Goal: Task Accomplishment & Management: Manage account settings

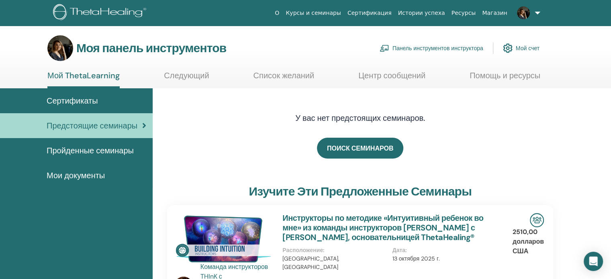
click at [451, 48] on font "Панель инструментов инструктора" at bounding box center [437, 48] width 91 height 7
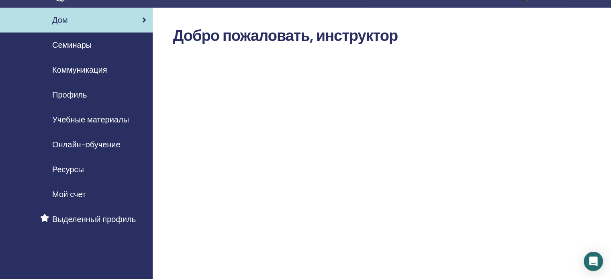
scroll to position [16, 0]
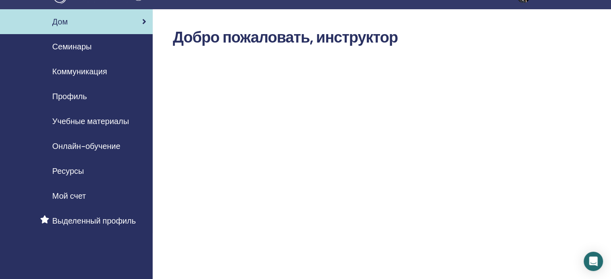
click at [72, 47] on font "Семинары" at bounding box center [71, 46] width 39 height 10
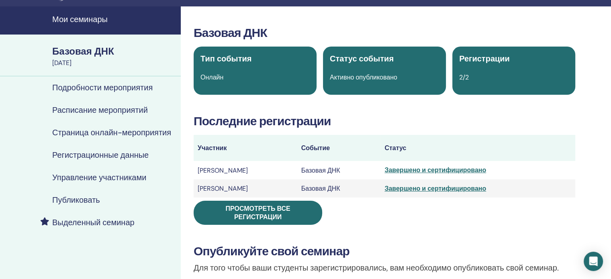
scroll to position [21, 0]
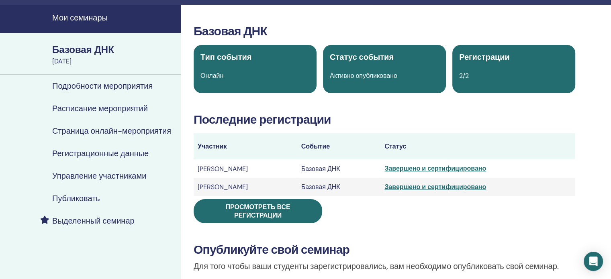
click at [125, 82] on font "Подробности мероприятия" at bounding box center [102, 86] width 100 height 10
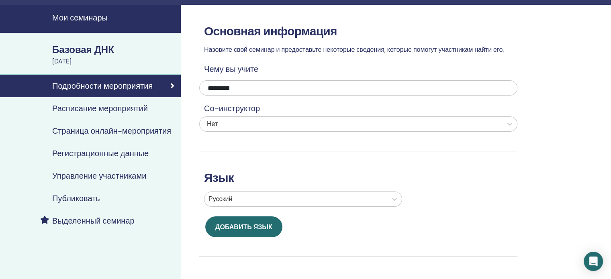
click at [135, 106] on font "Расписание мероприятий" at bounding box center [100, 108] width 96 height 10
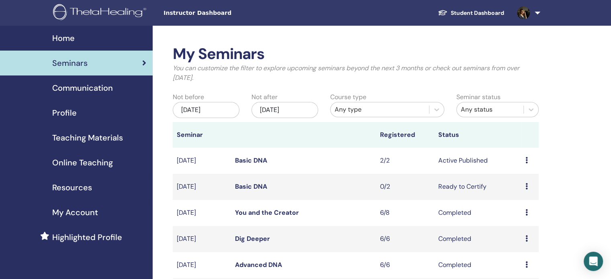
click at [525, 189] on icon at bounding box center [526, 186] width 2 height 6
click at [518, 231] on p "Cancel" at bounding box center [519, 232] width 31 height 10
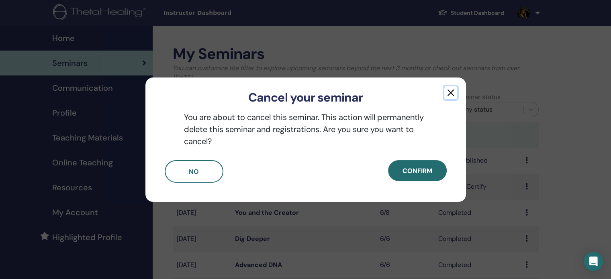
click at [455, 98] on button "button" at bounding box center [450, 92] width 13 height 13
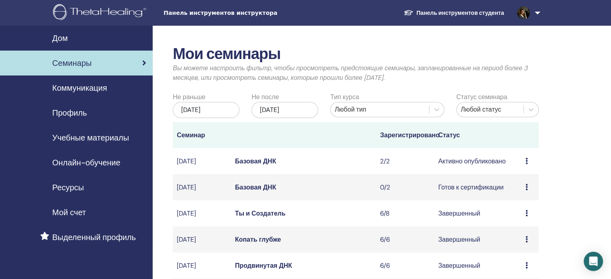
click at [528, 192] on div "Предварительный просмотр Редактировать Участники Отмена" at bounding box center [529, 188] width 9 height 10
click at [520, 243] on font "Отмена" at bounding box center [518, 241] width 23 height 8
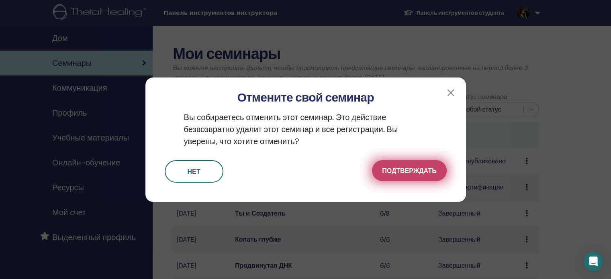
click at [405, 163] on button "Подтверждать" at bounding box center [409, 170] width 74 height 21
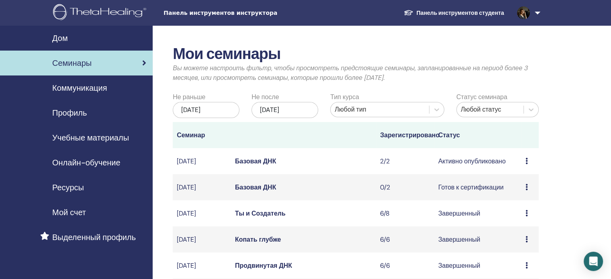
click at [527, 190] on icon at bounding box center [526, 187] width 2 height 6
click at [520, 239] on font "Отмена" at bounding box center [517, 240] width 23 height 8
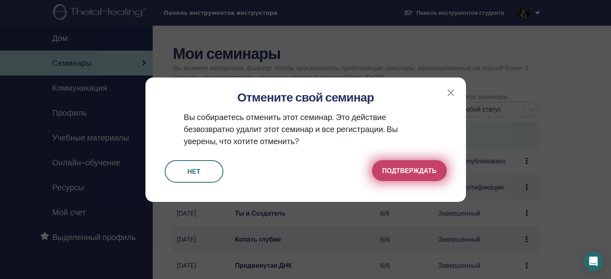
click at [395, 178] on button "Подтверждать" at bounding box center [409, 170] width 74 height 21
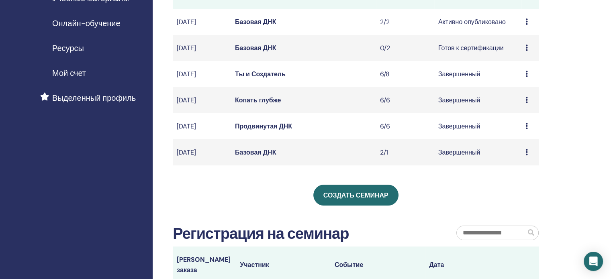
scroll to position [141, 0]
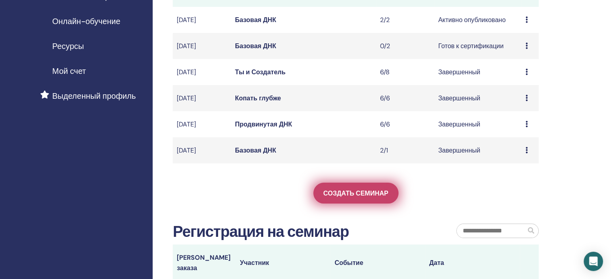
click at [355, 198] on font "Создать семинар" at bounding box center [355, 193] width 65 height 8
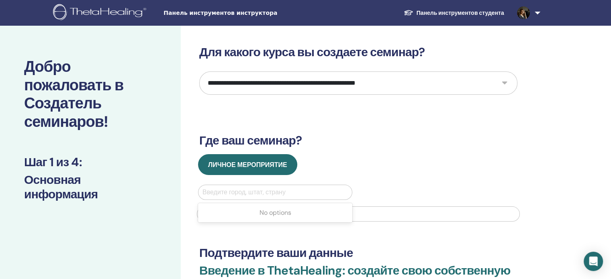
click at [303, 192] on div at bounding box center [274, 192] width 145 height 11
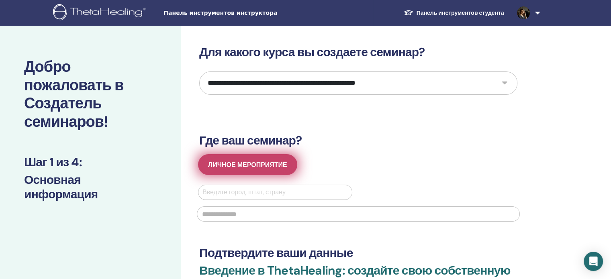
click at [285, 165] on font "Личное мероприятие" at bounding box center [247, 165] width 79 height 8
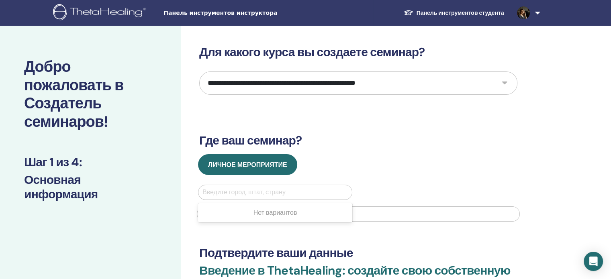
click at [292, 196] on div at bounding box center [274, 192] width 145 height 11
type input "*"
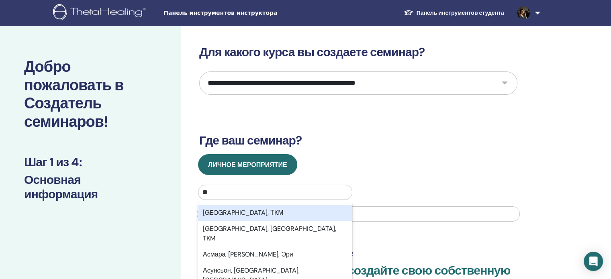
type input "***"
click at [278, 215] on div "[GEOGRAPHIC_DATA], КАЗ" at bounding box center [275, 213] width 154 height 16
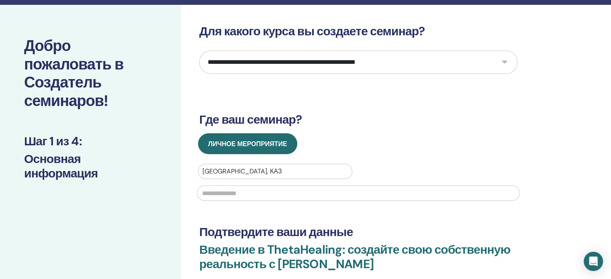
scroll to position [31, 0]
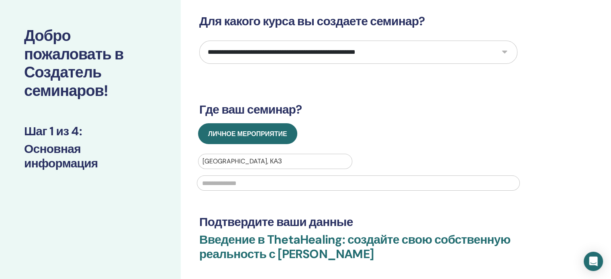
click at [503, 53] on select "**********" at bounding box center [358, 52] width 318 height 23
select select "*"
click at [199, 41] on select "**********" at bounding box center [358, 52] width 318 height 23
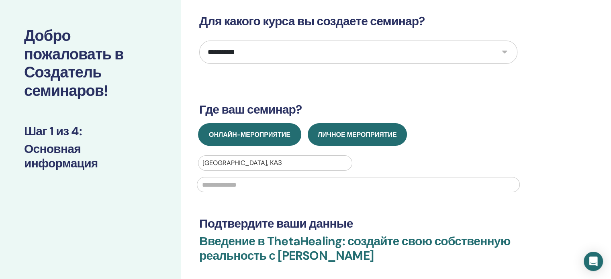
click at [284, 133] on font "Онлайн-мероприятие" at bounding box center [250, 135] width 82 height 8
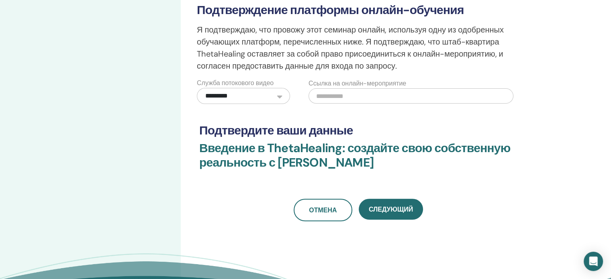
scroll to position [220, 0]
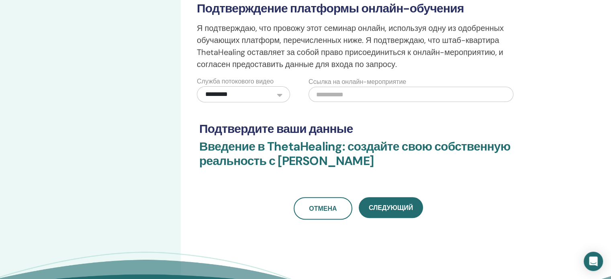
click at [370, 97] on input "text" at bounding box center [411, 94] width 205 height 15
paste input "**********"
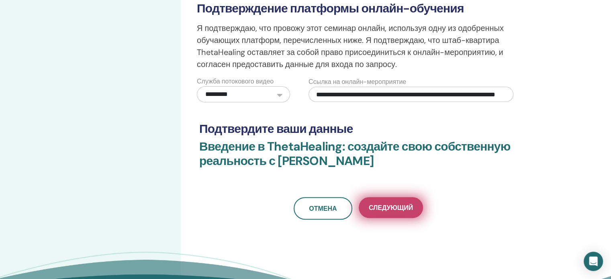
type input "**********"
click at [401, 202] on button "Следующий" at bounding box center [391, 207] width 64 height 21
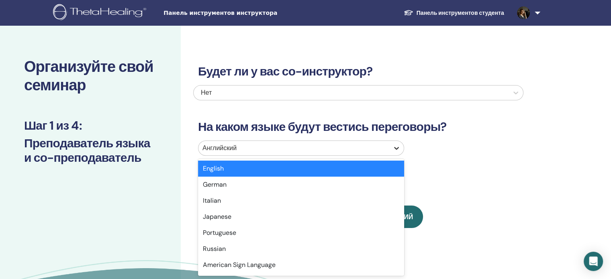
scroll to position [3, 0]
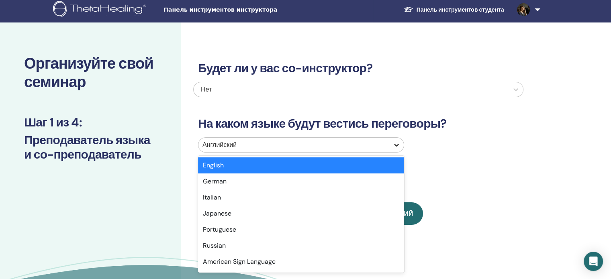
click at [400, 149] on div at bounding box center [396, 145] width 14 height 14
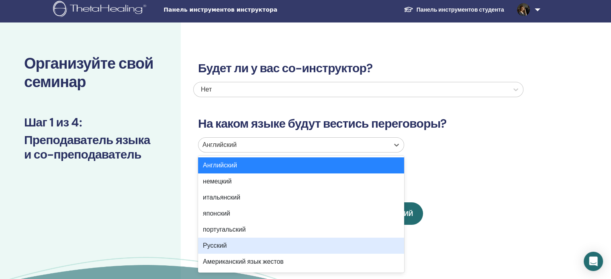
click at [313, 244] on div "Русский" at bounding box center [301, 246] width 206 height 16
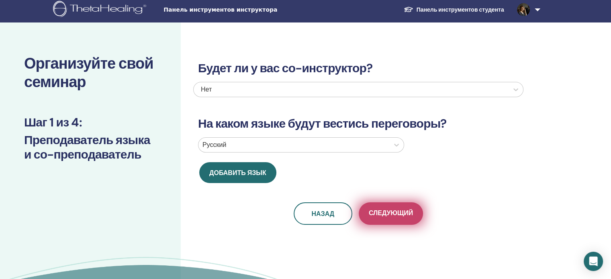
click at [386, 211] on font "Следующий" at bounding box center [391, 213] width 44 height 8
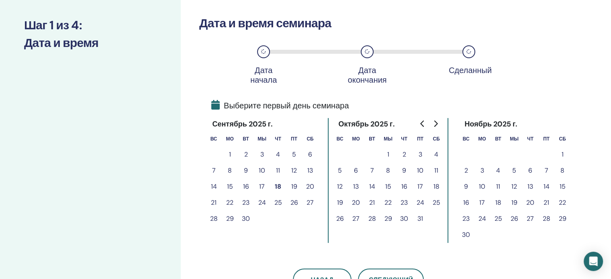
scroll to position [82, 0]
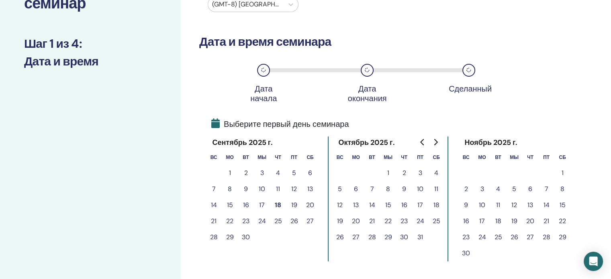
click at [311, 203] on font "20" at bounding box center [310, 205] width 8 height 8
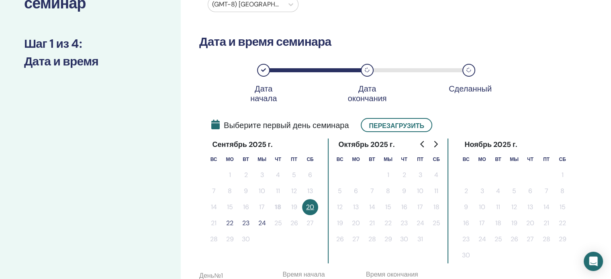
click at [231, 225] on font "22" at bounding box center [229, 223] width 7 height 8
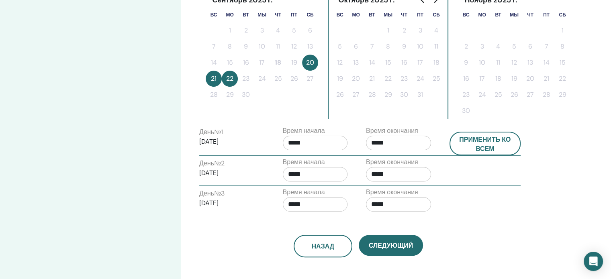
scroll to position [212, 0]
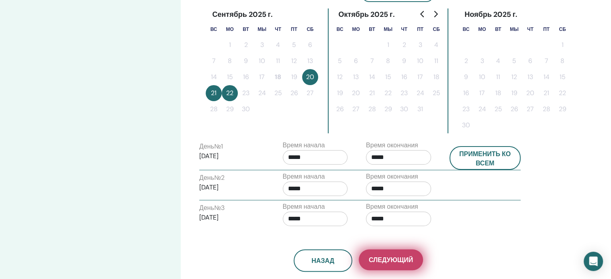
click at [405, 262] on font "Следующий" at bounding box center [391, 260] width 44 height 8
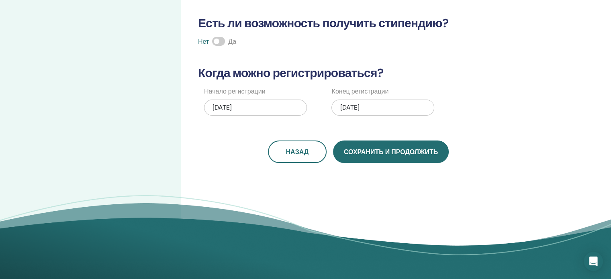
click at [372, 157] on button "Сохранить и продолжить" at bounding box center [391, 152] width 116 height 22
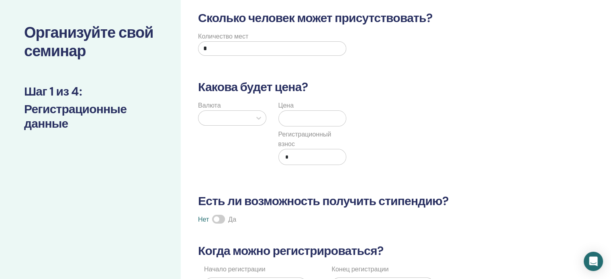
scroll to position [5, 0]
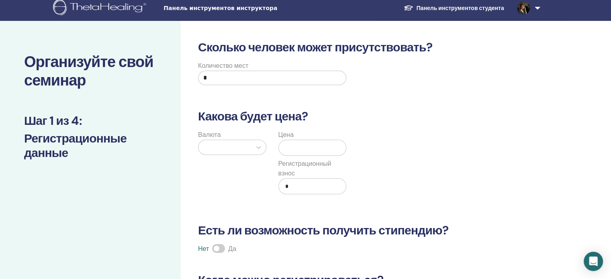
click at [329, 142] on input "text" at bounding box center [314, 147] width 64 height 15
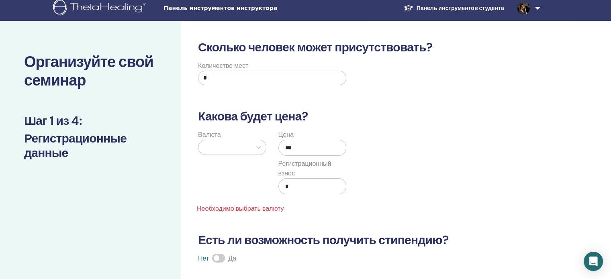
type input "***"
click at [307, 192] on input "*" at bounding box center [314, 186] width 64 height 15
type input "*"
type input "***"
click at [287, 80] on input "*" at bounding box center [272, 78] width 148 height 14
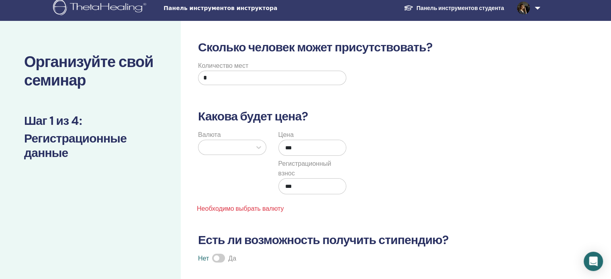
type input "*"
click at [453, 29] on div "Сколько человек может присутствовать? Количество мест * Какова будет цена? Валю…" at bounding box center [384, 257] width 407 height 472
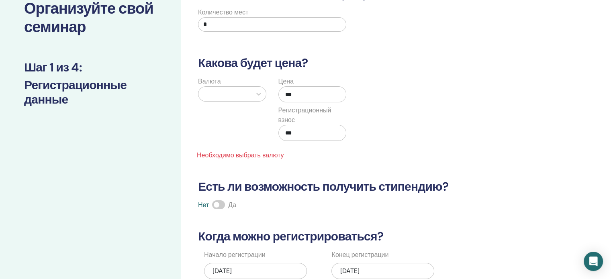
scroll to position [129, 0]
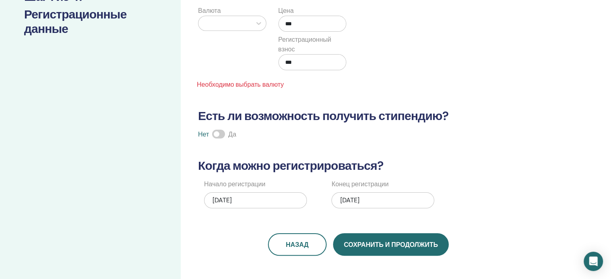
click at [405, 246] on font "Сохранить и продолжить" at bounding box center [391, 245] width 94 height 8
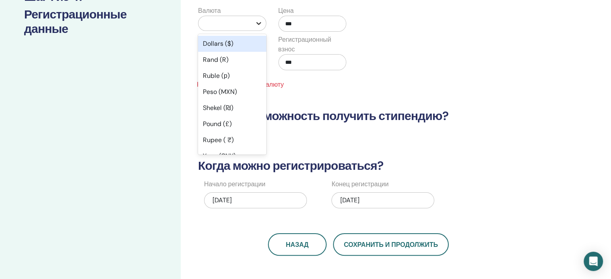
click at [258, 27] on icon at bounding box center [259, 23] width 8 height 8
click at [236, 44] on font "Доллары ($)" at bounding box center [221, 43] width 37 height 8
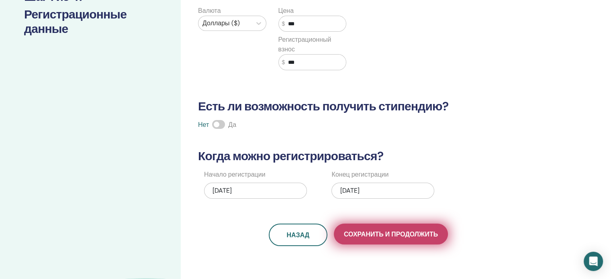
click at [419, 237] on font "Сохранить и продолжить" at bounding box center [391, 234] width 94 height 8
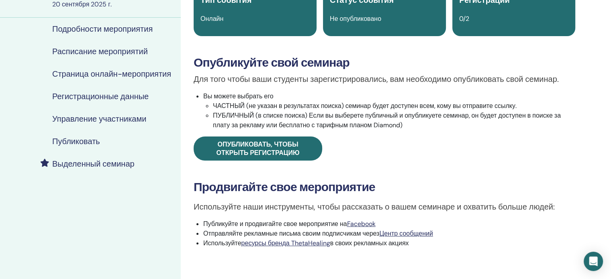
scroll to position [80, 0]
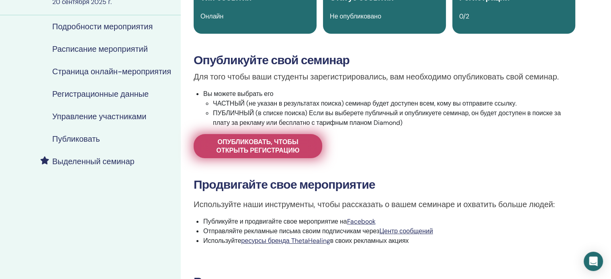
click at [313, 145] on link "Опубликовать, чтобы открыть регистрацию" at bounding box center [258, 146] width 129 height 24
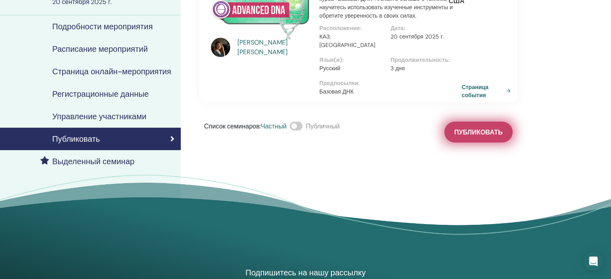
click at [493, 128] on font "Публиковать" at bounding box center [478, 132] width 48 height 8
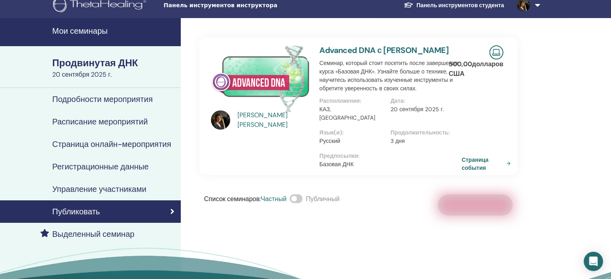
scroll to position [6, 0]
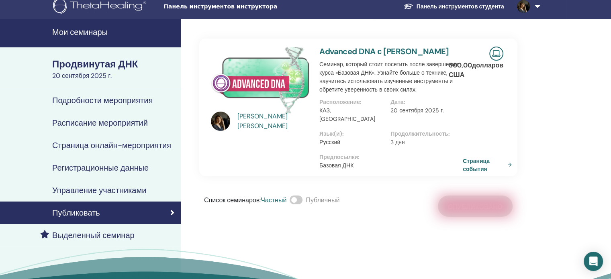
click at [476, 157] on font "Страница события" at bounding box center [476, 164] width 27 height 15
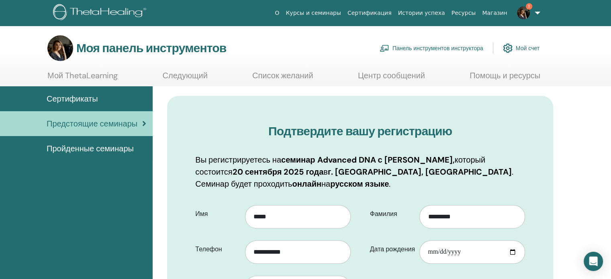
click at [112, 1] on div "О Курсы и семинары Сертификация Истории успеха Ресурсы [GEOGRAPHIC_DATA] 1 КАК …" at bounding box center [305, 13] width 563 height 26
click at [119, 12] on img at bounding box center [101, 13] width 96 height 18
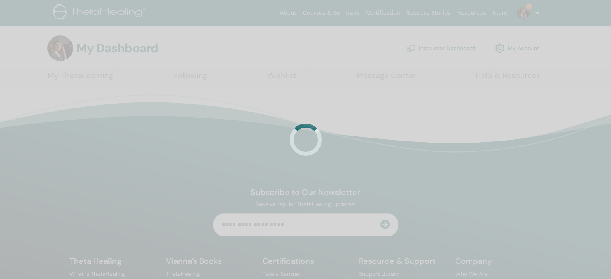
click at [333, 135] on div at bounding box center [305, 139] width 611 height 279
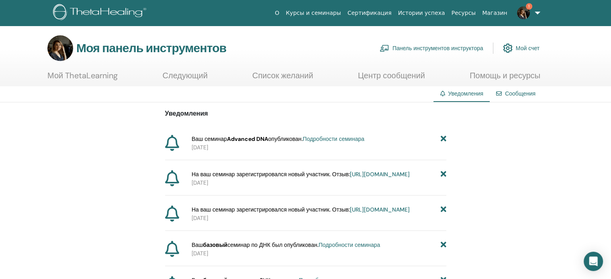
click at [339, 140] on font "Подробности семинара" at bounding box center [333, 138] width 61 height 7
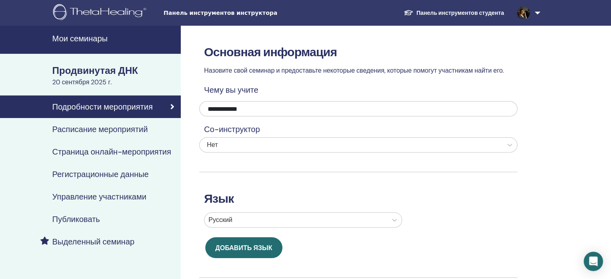
click at [107, 200] on font "Управление участниками" at bounding box center [99, 197] width 94 height 10
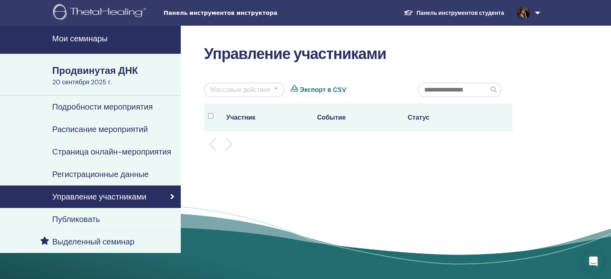
click at [428, 86] on input "text" at bounding box center [453, 90] width 70 height 14
type input "*"
type input "****"
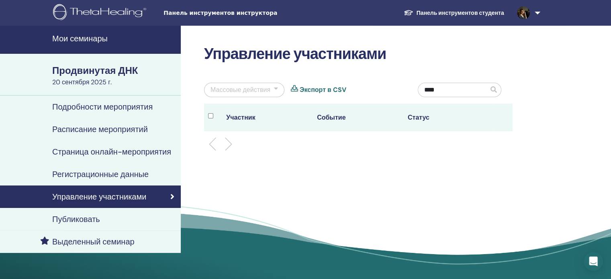
click at [497, 90] on span at bounding box center [493, 89] width 6 height 6
click at [84, 36] on font "Мои семинары" at bounding box center [79, 38] width 55 height 10
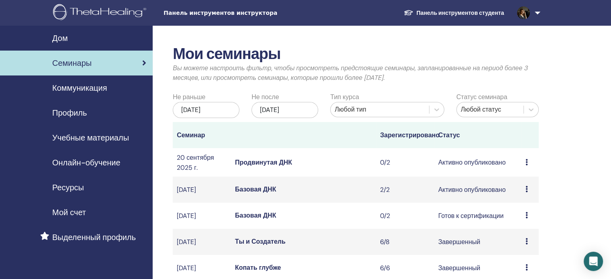
click at [526, 166] on icon at bounding box center [526, 162] width 2 height 6
click at [304, 171] on td "Продвинутая ДНК" at bounding box center [303, 162] width 145 height 29
click at [286, 167] on font "Продвинутая ДНК" at bounding box center [263, 162] width 57 height 8
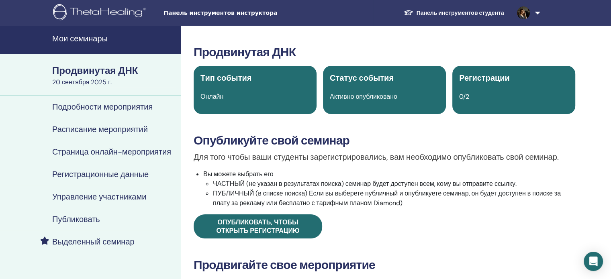
click at [135, 151] on font "Страница онлайн-мероприятия" at bounding box center [111, 152] width 119 height 10
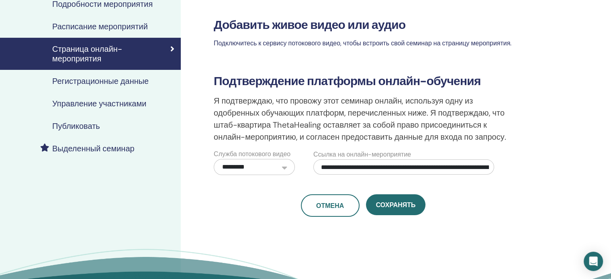
scroll to position [105, 0]
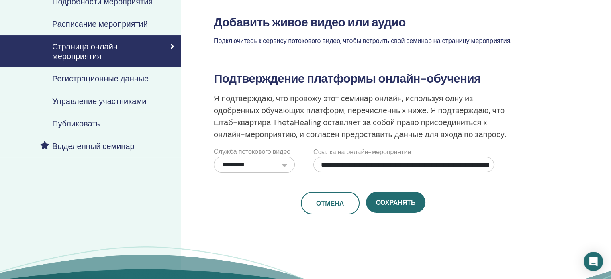
click at [84, 129] on link "Публиковать" at bounding box center [90, 123] width 181 height 22
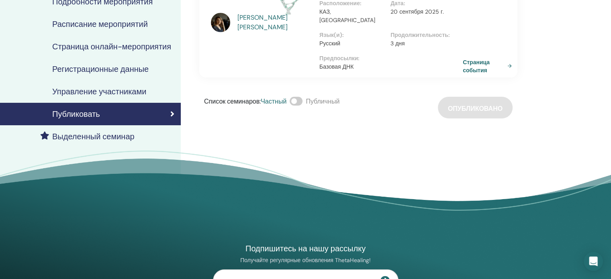
click at [469, 61] on font "Страница события" at bounding box center [476, 66] width 27 height 15
